Goal: Information Seeking & Learning: Learn about a topic

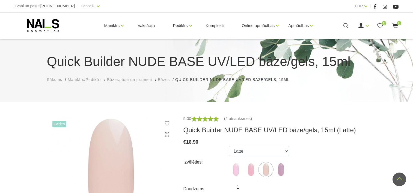
select select "5872"
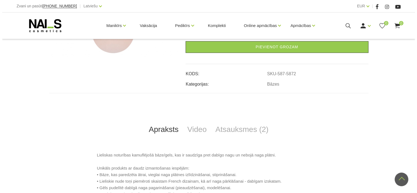
scroll to position [273, 0]
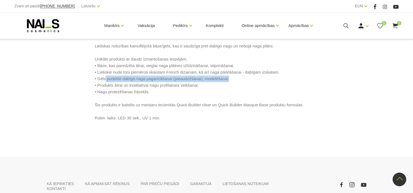
drag, startPoint x: 225, startPoint y: 79, endPoint x: 105, endPoint y: 79, distance: 119.9
click at [105, 79] on p "Lieliskas noturības kamuflējošā bāze/gels, kas ir saudzīga pret dabīgo nagu un …" at bounding box center [207, 82] width 224 height 79
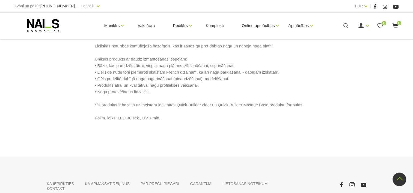
drag, startPoint x: 105, startPoint y: 79, endPoint x: 99, endPoint y: 78, distance: 6.0
click at [99, 78] on p "Lieliskas noturības kamuflējošā bāze/gels, kas ir saudzīga pret dabīgo nagu un …" at bounding box center [207, 82] width 224 height 79
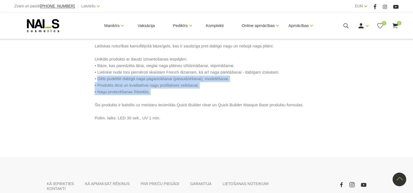
drag, startPoint x: 97, startPoint y: 79, endPoint x: 174, endPoint y: 96, distance: 78.6
click at [174, 96] on p "Lieliskas noturības kamuflējošā bāze/gels, kas ir saudzīga pret dabīgo nagu un …" at bounding box center [207, 82] width 224 height 79
copy p "Gēls pudelītē dabīgā naga pagarināšanai (pieaudzēšanai), modelēšanai. • Produkt…"
click at [346, 28] on icon at bounding box center [346, 25] width 7 height 7
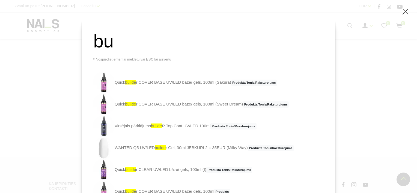
type input "b"
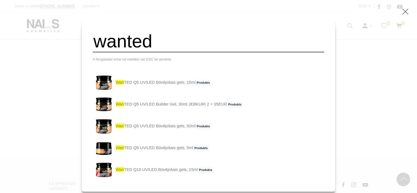
type input "wanted"
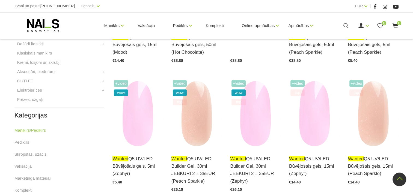
scroll to position [191, 0]
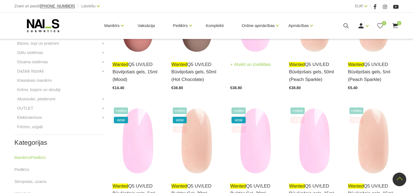
click at [249, 51] on link "wanted Q5 UV/LED Būvējošais gels, 50ml (Zephyr)" at bounding box center [255, 59] width 51 height 22
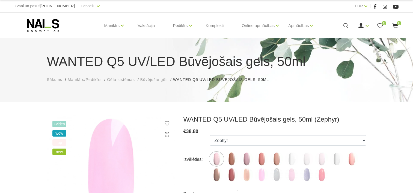
select select "6173"
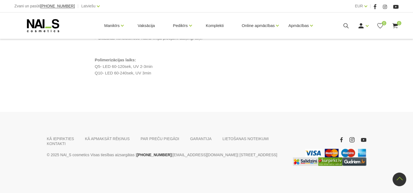
scroll to position [546, 0]
drag, startPoint x: 102, startPoint y: 128, endPoint x: 116, endPoint y: 127, distance: 13.7
click at [116, 76] on p "Polimerizācijas laiks: Q5- LED 60-120sek, UV 2-3min Q10- LED 60-240sek, UV 3min" at bounding box center [207, 67] width 224 height 20
drag, startPoint x: 116, startPoint y: 127, endPoint x: 142, endPoint y: 131, distance: 26.7
click at [142, 76] on p "Polimerizācijas laiks: Q5- LED 60-120sek, UV 2-3min Q10- LED 60-240sek, UV 3min" at bounding box center [207, 67] width 224 height 20
